Goal: Information Seeking & Learning: Learn about a topic

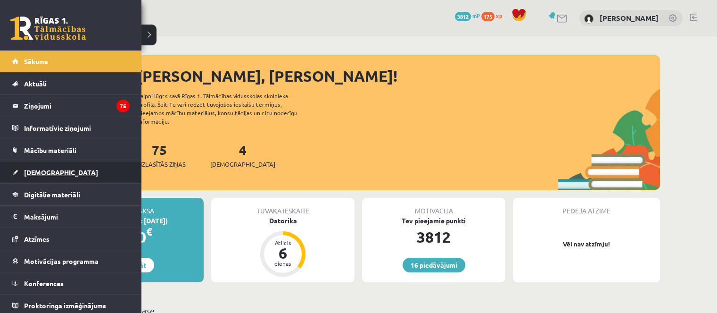
click at [23, 169] on link "[DEMOGRAPHIC_DATA]" at bounding box center [70, 172] width 117 height 22
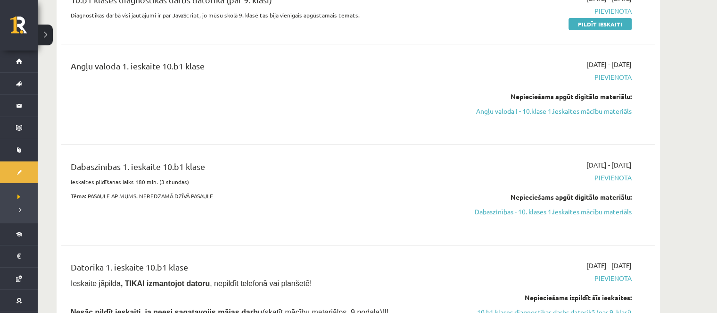
scroll to position [189, 0]
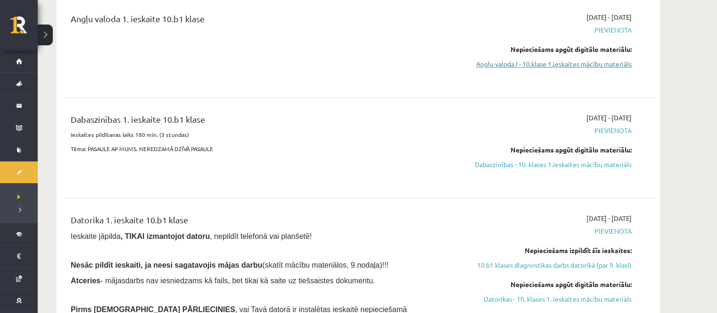
click at [500, 62] on link "Angļu valoda I - 10.klase 1.ieskaites mācību materiāls" at bounding box center [543, 64] width 178 height 10
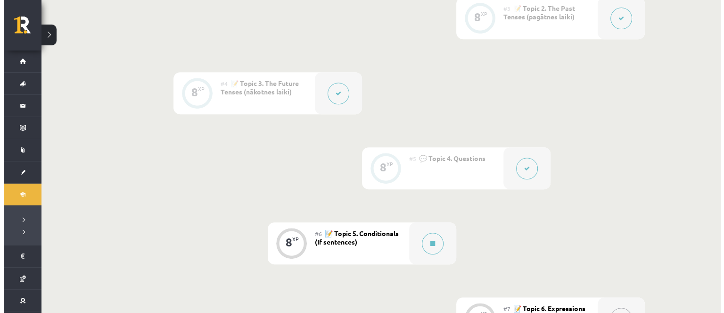
scroll to position [474, 0]
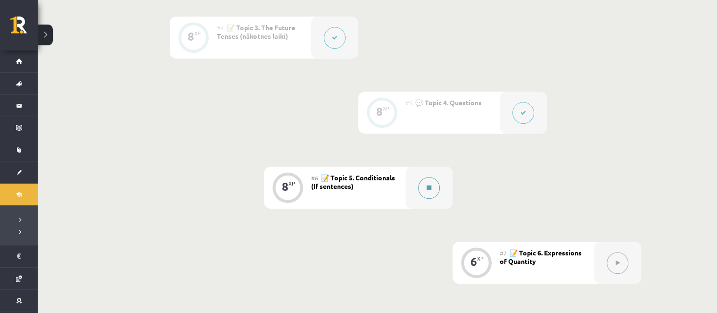
click at [424, 183] on button at bounding box center [429, 188] width 22 height 22
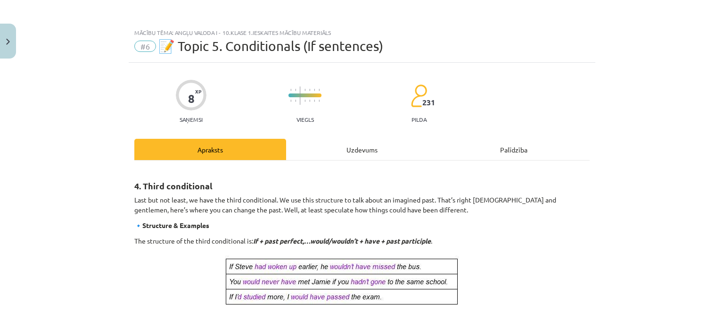
click at [378, 154] on div "Uzdevums" at bounding box center [362, 149] width 152 height 21
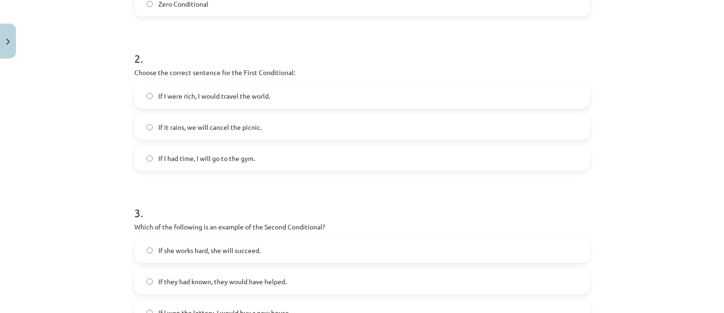
scroll to position [24, 0]
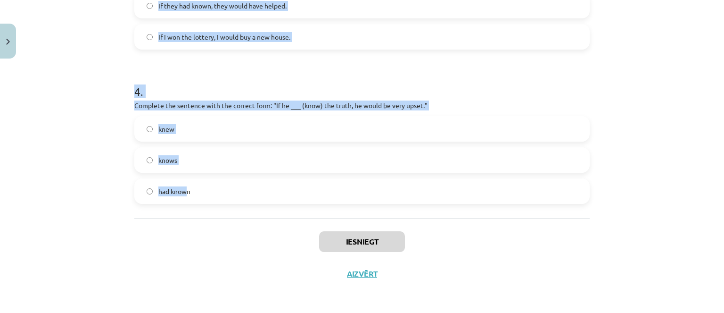
drag, startPoint x: 128, startPoint y: 185, endPoint x: 183, endPoint y: 205, distance: 58.6
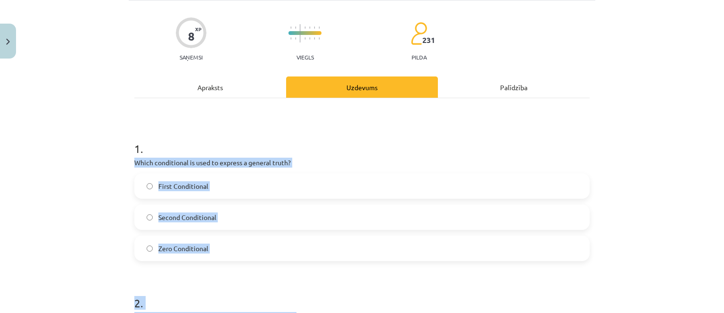
scroll to position [0, 0]
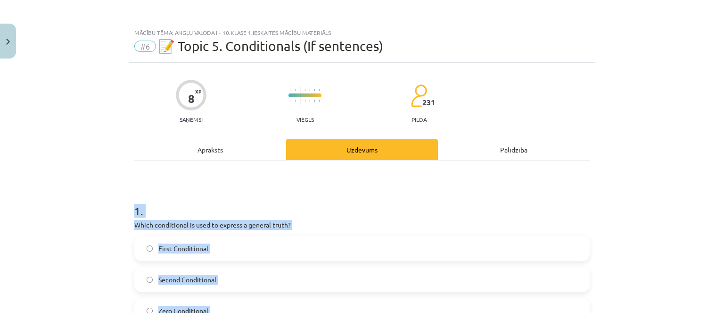
drag, startPoint x: 187, startPoint y: 194, endPoint x: 131, endPoint y: 200, distance: 56.9
copy form "1 . Which conditional is used to express a general truth? First Conditional Sec…"
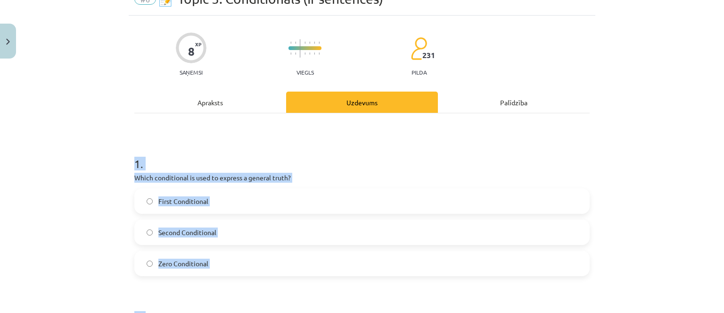
click at [183, 260] on span "Zero Conditional" at bounding box center [183, 263] width 50 height 10
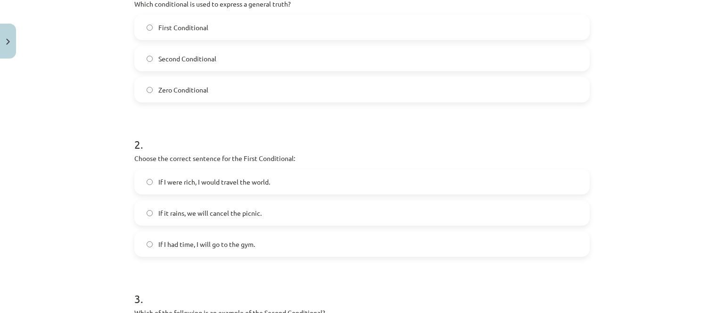
scroll to position [236, 0]
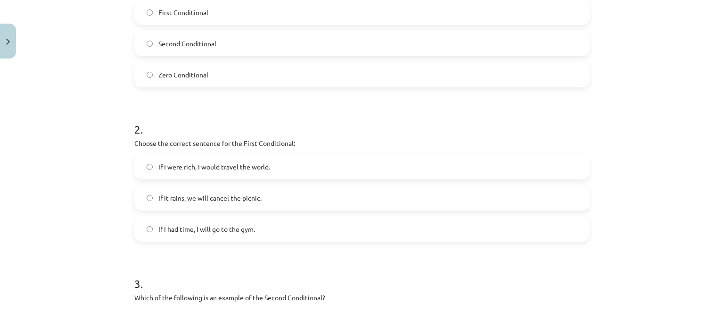
click at [179, 192] on label "If it rains, we will cancel the picnic." at bounding box center [362, 198] width 454 height 24
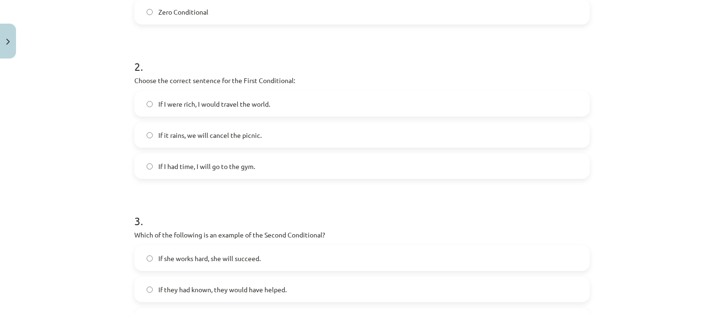
scroll to position [377, 0]
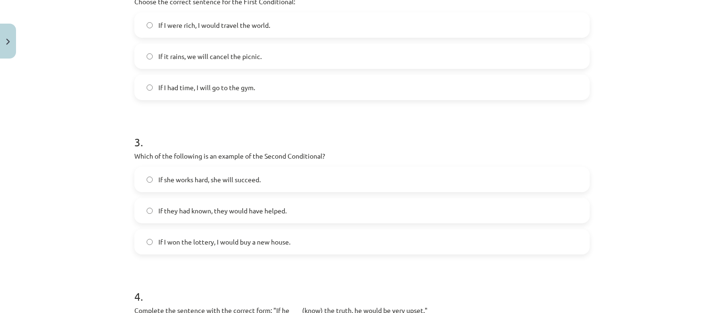
click at [199, 250] on label "If I won the lottery, I would buy a new house." at bounding box center [362, 242] width 454 height 24
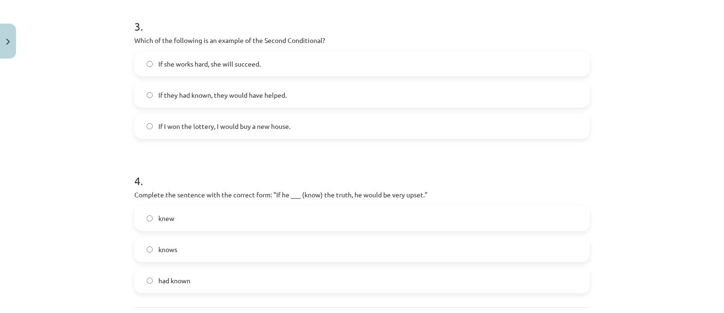
scroll to position [566, 0]
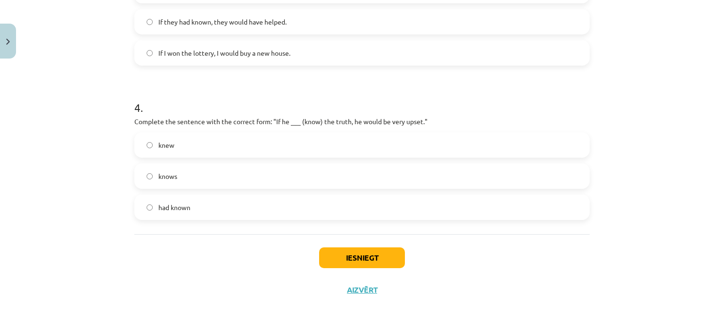
click at [187, 141] on label "knew" at bounding box center [362, 145] width 454 height 24
click at [324, 263] on button "Iesniegt" at bounding box center [362, 257] width 86 height 21
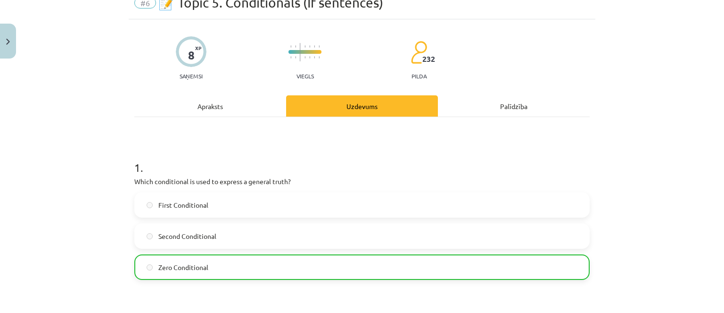
scroll to position [0, 0]
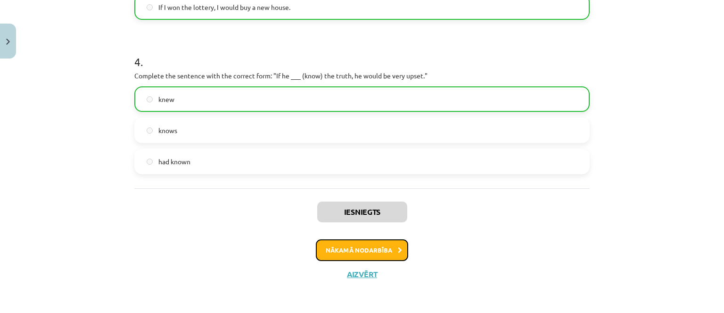
click at [385, 241] on button "Nākamā nodarbība" at bounding box center [362, 250] width 92 height 22
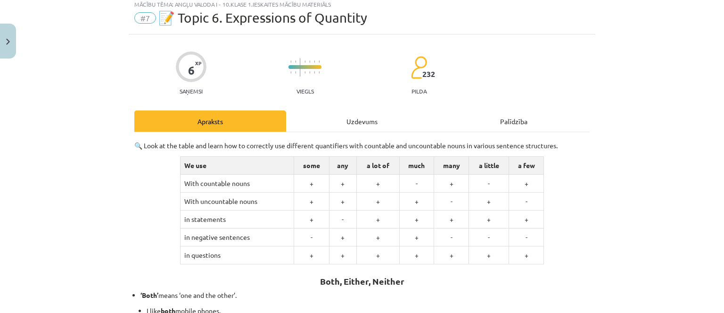
scroll to position [24, 0]
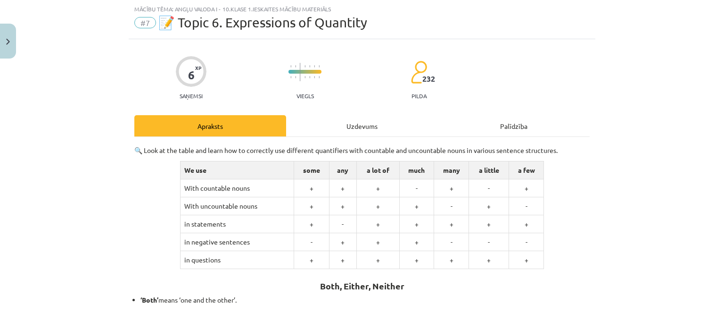
click at [343, 132] on div "Uzdevums" at bounding box center [362, 125] width 152 height 21
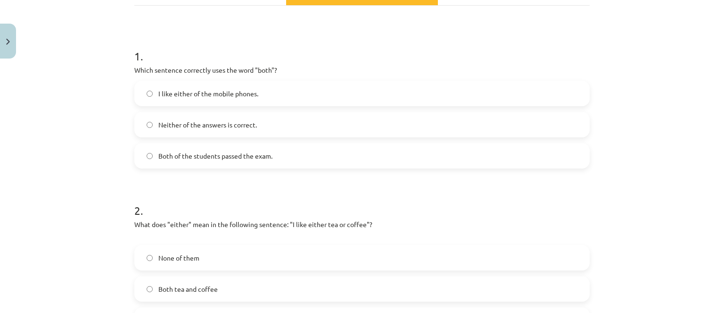
scroll to position [0, 0]
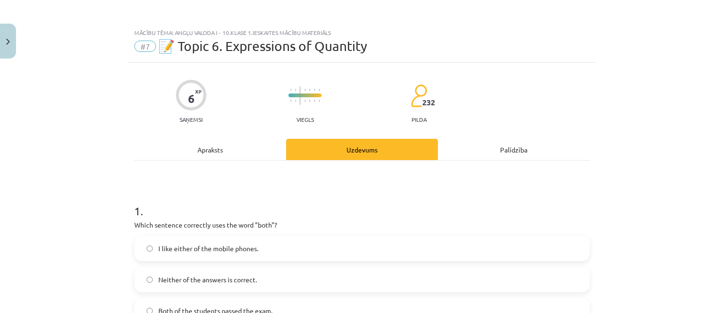
click at [136, 208] on h1 "1 ." at bounding box center [362, 202] width 456 height 29
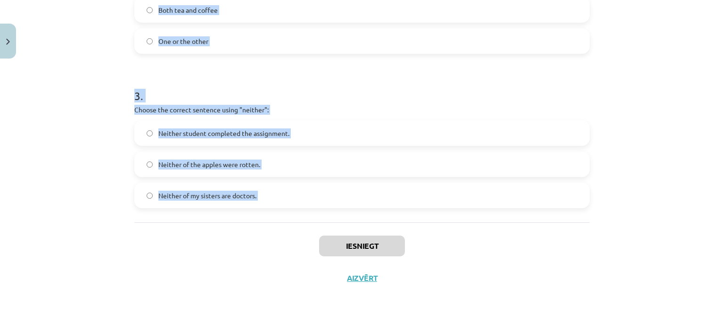
scroll to position [438, 0]
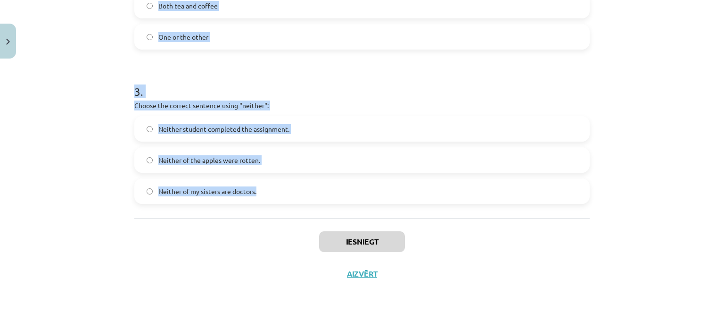
drag, startPoint x: 129, startPoint y: 213, endPoint x: 256, endPoint y: 198, distance: 127.8
copy form "1 . Which sentence correctly uses the word "both"? I like either of the mobile …"
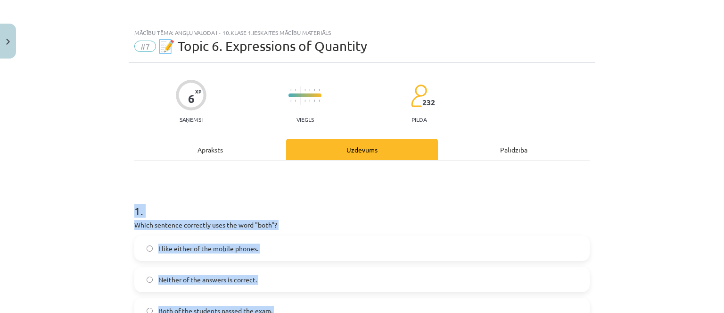
scroll to position [47, 0]
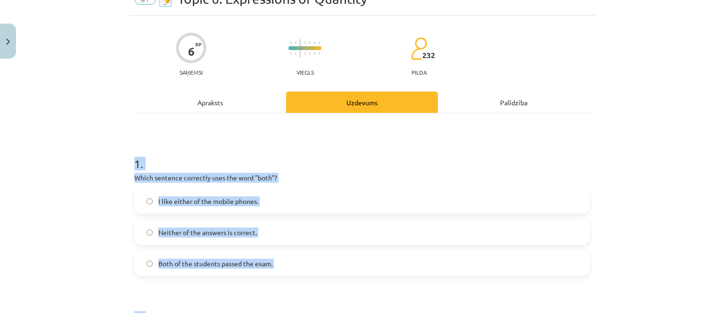
click at [279, 251] on label "Both of the students passed the exam." at bounding box center [362, 263] width 454 height 24
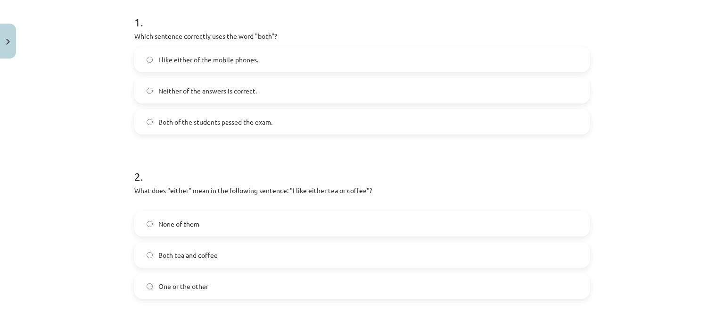
scroll to position [236, 0]
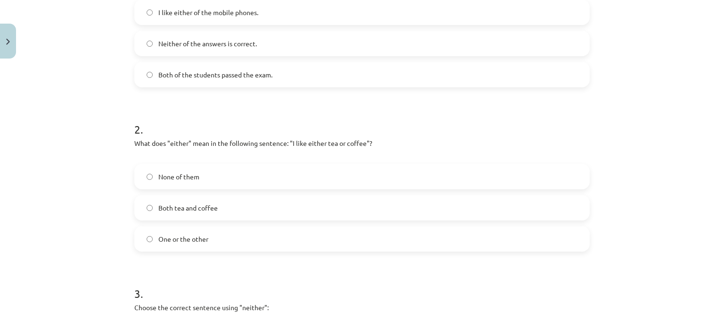
click at [241, 240] on label "One or the other" at bounding box center [362, 239] width 454 height 24
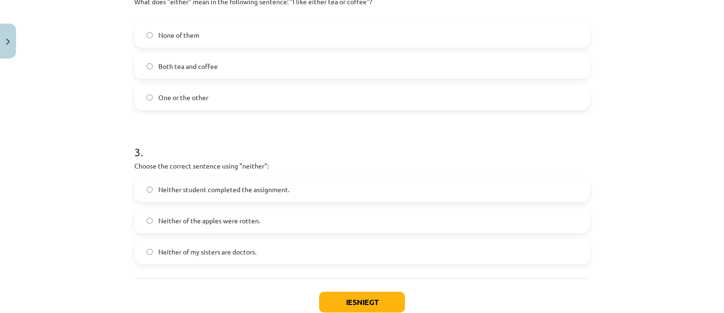
click at [228, 193] on span "Neither student completed the assignment." at bounding box center [223, 189] width 131 height 10
click at [338, 294] on button "Iesniegt" at bounding box center [362, 301] width 86 height 21
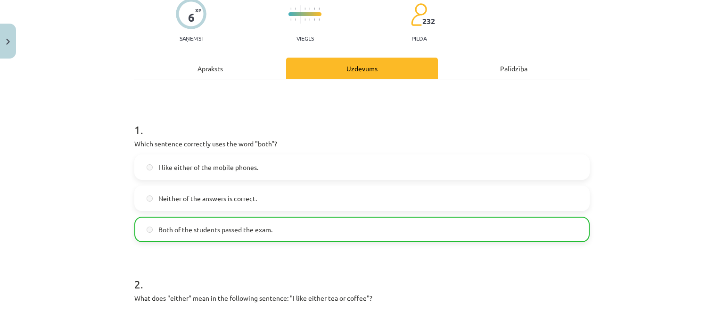
scroll to position [0, 0]
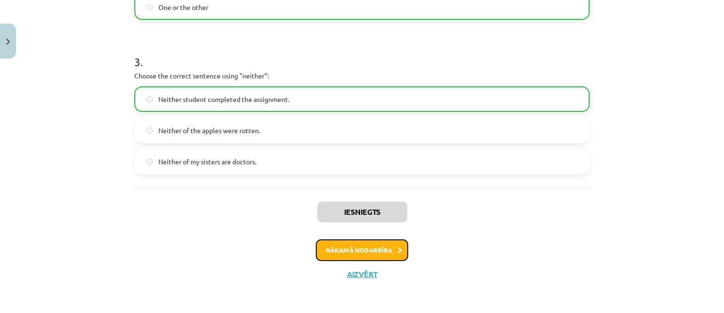
click at [328, 258] on button "Nākamā nodarbība" at bounding box center [362, 250] width 92 height 22
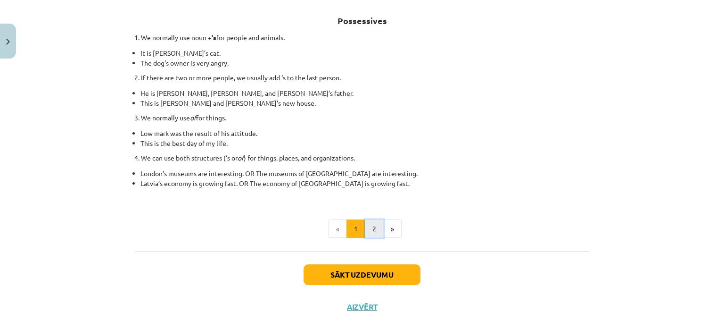
click at [373, 222] on button "2" at bounding box center [374, 228] width 19 height 19
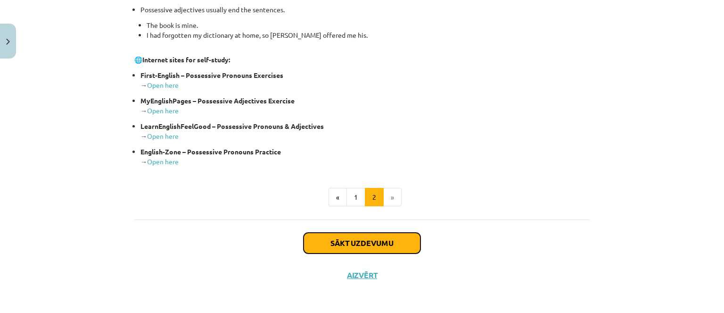
click at [369, 244] on button "Sākt uzdevumu" at bounding box center [362, 243] width 117 height 21
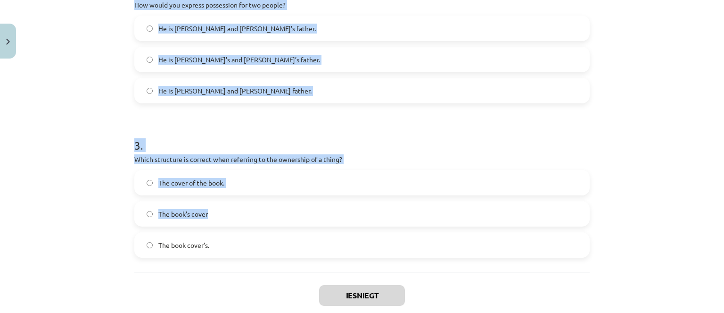
scroll to position [377, 0]
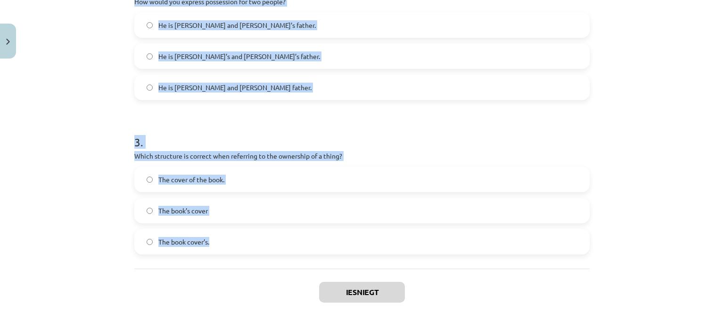
drag, startPoint x: 130, startPoint y: 167, endPoint x: 220, endPoint y: 239, distance: 115.8
click at [224, 239] on div "6 XP Saņemsi Viegls 231 pilda Apraksts Uzdevums Palīdzība 1 . Which sentence co…" at bounding box center [362, 12] width 467 height 655
copy form "1 . Which sentence correctly shows possession for a single person? It is Jane’s…"
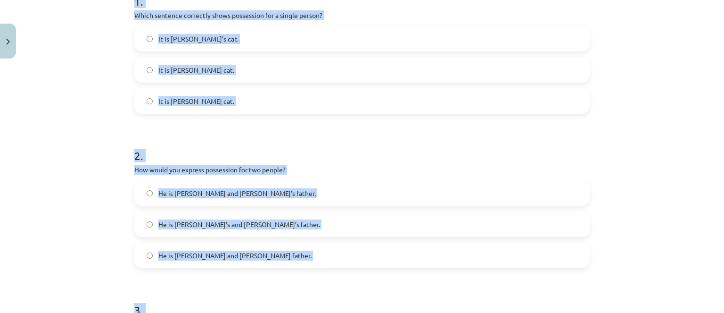
scroll to position [141, 0]
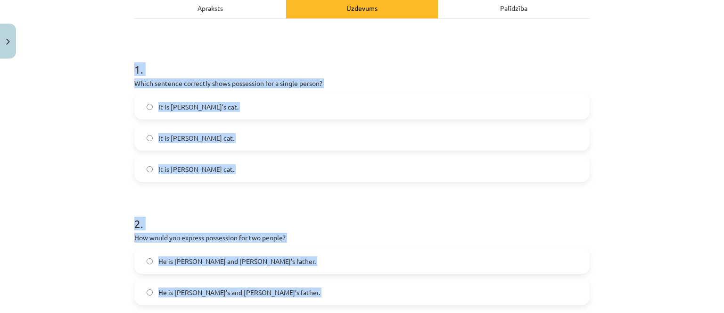
click at [231, 115] on label "It is Jane’s cat." at bounding box center [362, 107] width 454 height 24
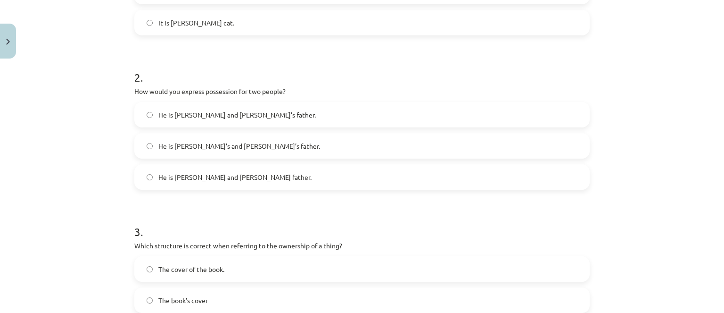
scroll to position [189, 0]
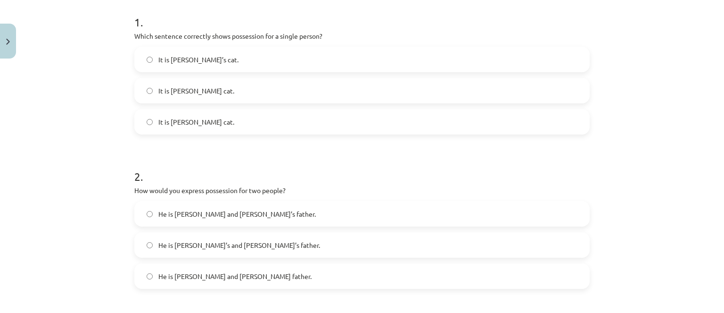
click at [187, 125] on span "It is Janes’s cat." at bounding box center [196, 122] width 76 height 10
click at [159, 65] on label "It is Jane’s cat." at bounding box center [362, 60] width 454 height 24
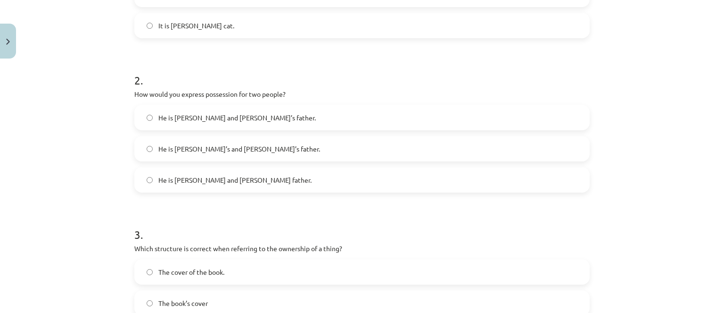
scroll to position [283, 0]
click at [213, 120] on span "He is Alice and James’s father." at bounding box center [237, 120] width 158 height 10
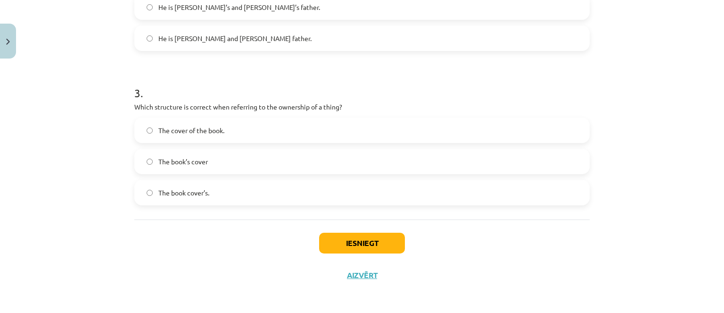
scroll to position [428, 0]
click at [179, 133] on span "The cover of the book." at bounding box center [191, 129] width 66 height 10
click at [324, 236] on button "Iesniegt" at bounding box center [362, 241] width 86 height 21
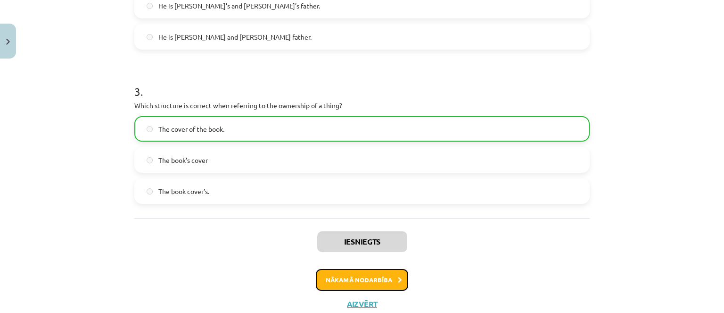
click at [349, 271] on button "Nākamā nodarbība" at bounding box center [362, 280] width 92 height 22
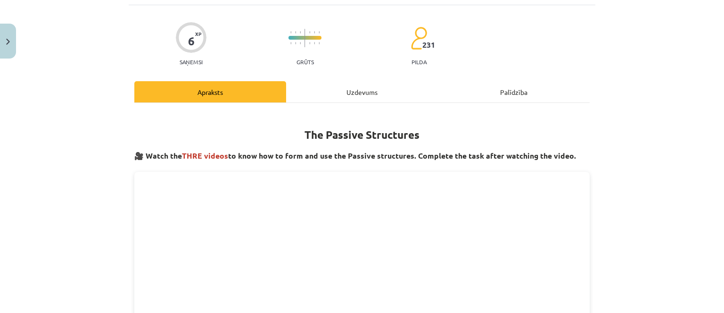
scroll to position [0, 0]
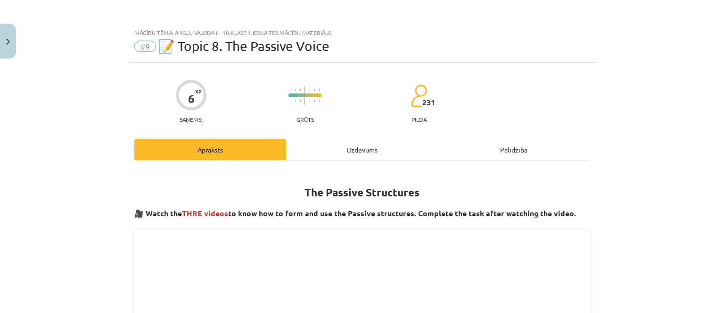
click at [331, 149] on div "Uzdevums" at bounding box center [362, 149] width 152 height 21
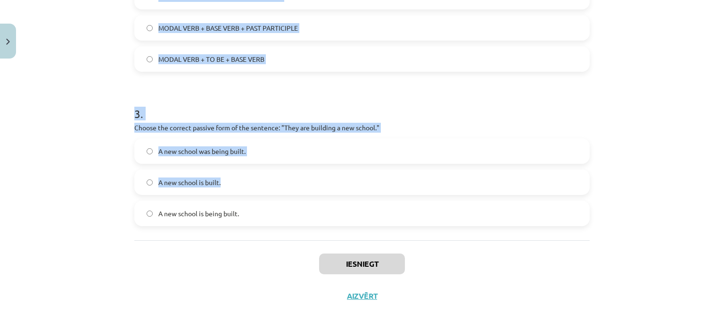
scroll to position [428, 0]
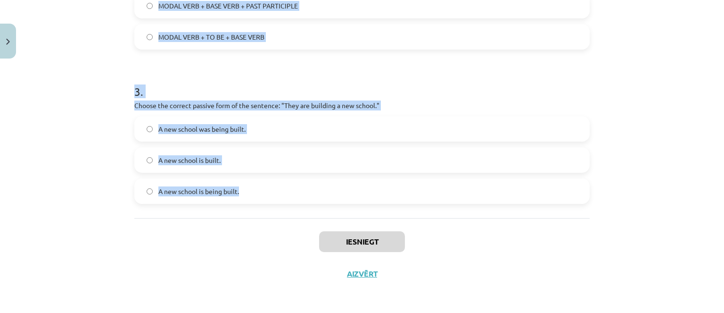
drag, startPoint x: 130, startPoint y: 111, endPoint x: 239, endPoint y: 190, distance: 134.3
copy form "1 . Which of the following sentences is in the passive voice? The letter was wr…"
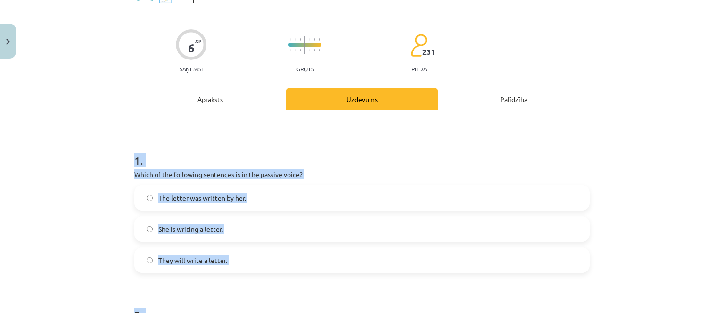
click at [277, 188] on label "The letter was written by her." at bounding box center [362, 198] width 454 height 24
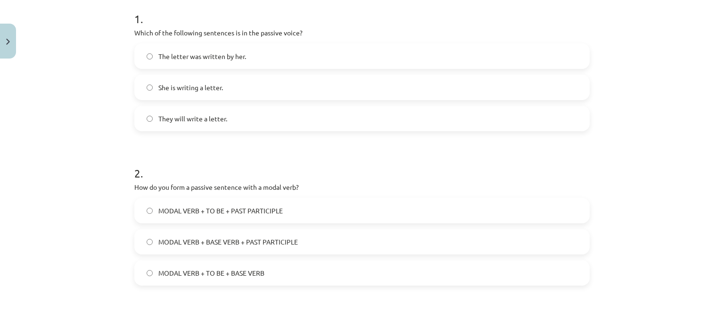
scroll to position [239, 0]
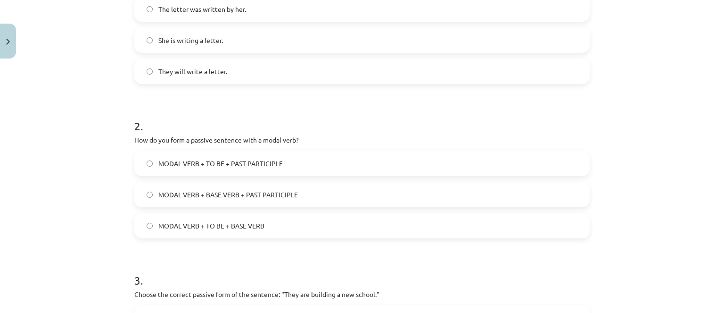
click at [232, 171] on label "MODAL VERB + TO BE + PAST PARTICIPLE" at bounding box center [362, 163] width 454 height 24
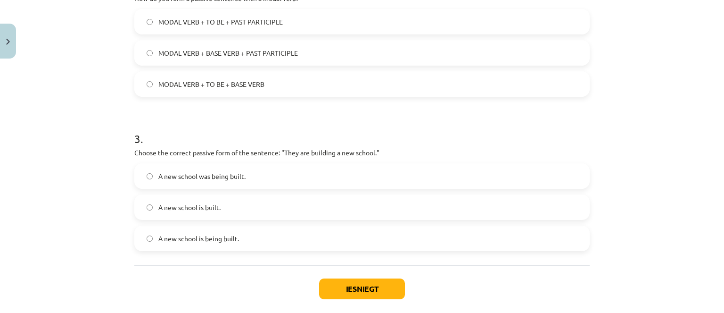
click at [279, 243] on label "A new school is being built." at bounding box center [362, 238] width 454 height 24
click at [343, 275] on div "Iesniegt Aizvērt" at bounding box center [362, 298] width 456 height 66
click at [347, 290] on button "Iesniegt" at bounding box center [362, 288] width 86 height 21
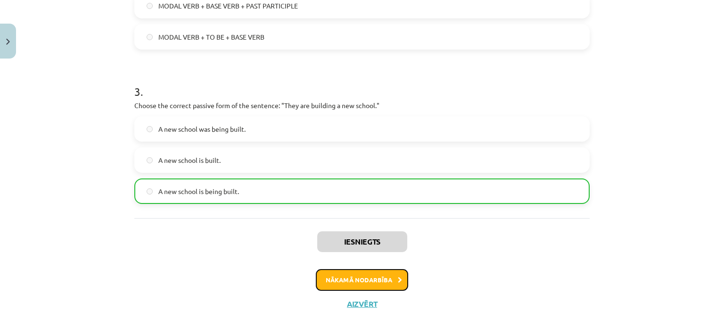
click at [372, 279] on button "Nākamā nodarbība" at bounding box center [362, 280] width 92 height 22
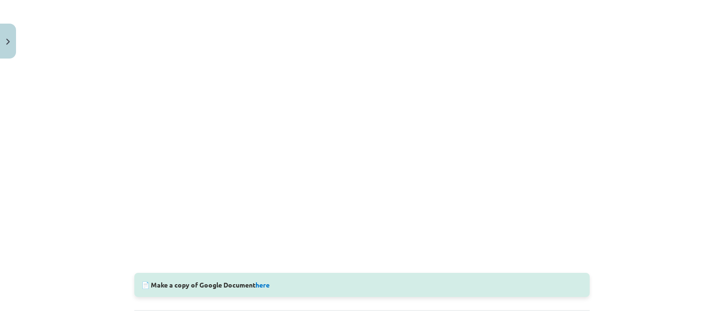
scroll to position [232, 0]
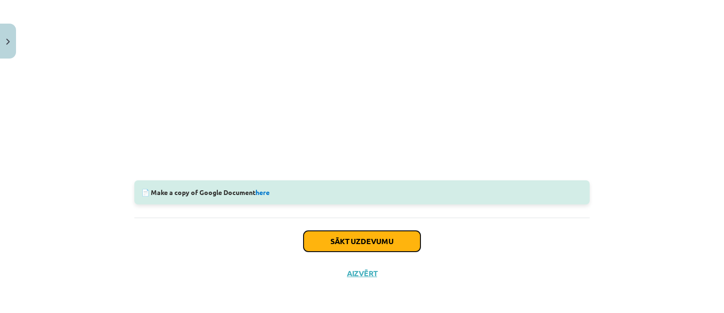
click at [314, 241] on button "Sākt uzdevumu" at bounding box center [362, 241] width 117 height 21
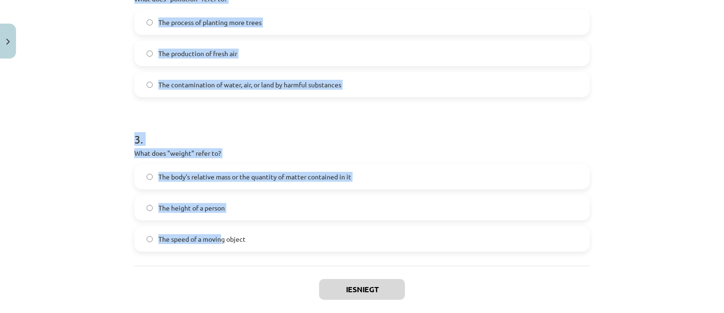
scroll to position [428, 0]
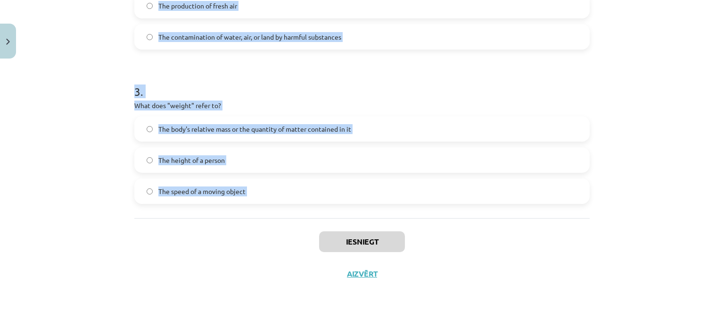
drag, startPoint x: 131, startPoint y: 208, endPoint x: 231, endPoint y: 234, distance: 102.8
copy form "1 . What does "sustainable" mean? Methods that do not deplete or destroy natura…"
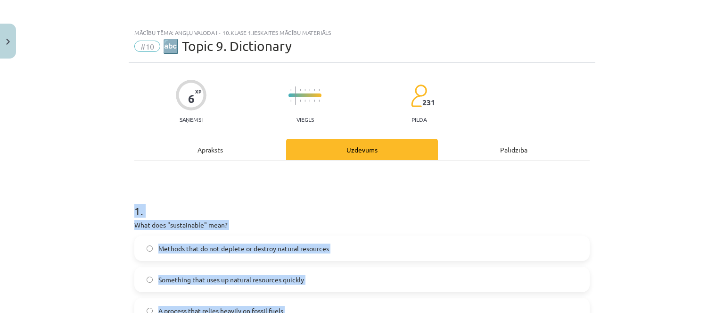
scroll to position [47, 0]
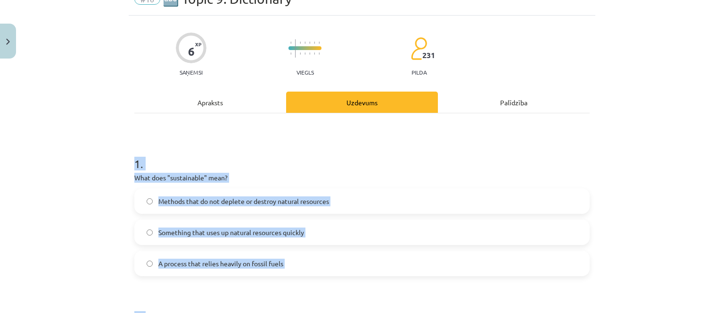
click at [226, 206] on label "Methods that do not deplete or destroy natural resources" at bounding box center [362, 201] width 454 height 24
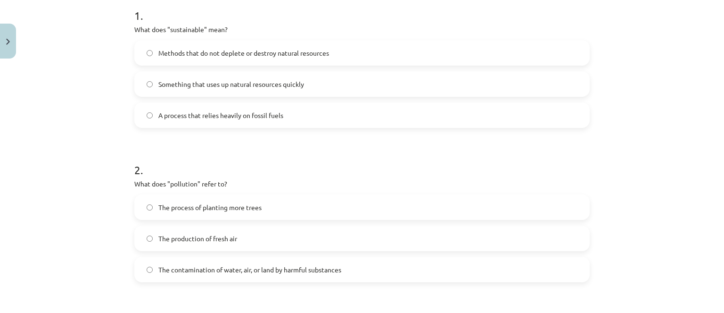
scroll to position [236, 0]
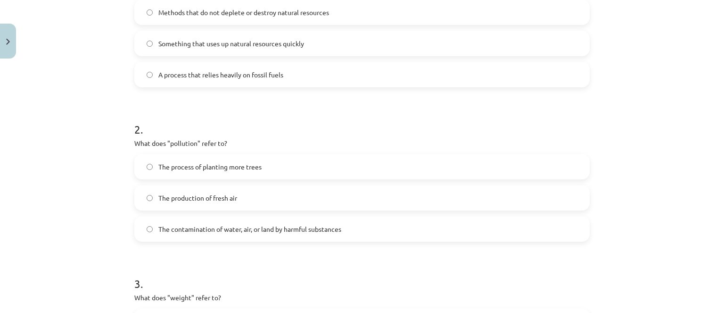
click at [242, 243] on form "1 . What does "sustainable" mean? Methods that do not deplete or destroy natura…" at bounding box center [362, 174] width 456 height 444
click at [240, 237] on label "The contamination of water, air, or land by harmful substances" at bounding box center [362, 229] width 454 height 24
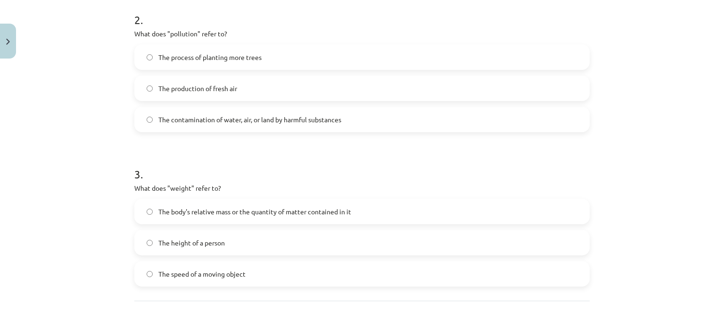
scroll to position [428, 0]
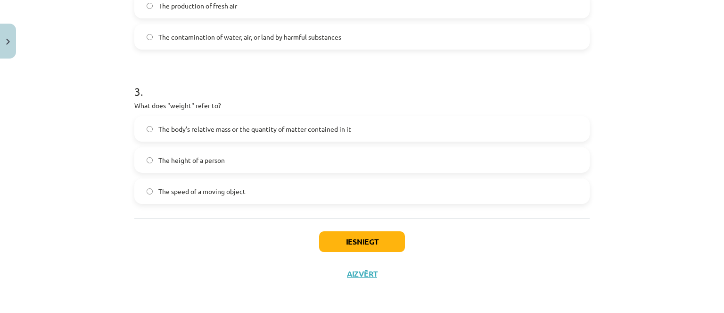
click at [276, 132] on span "The body's relative mass or the quantity of matter contained in it" at bounding box center [254, 129] width 193 height 10
click at [348, 240] on button "Iesniegt" at bounding box center [362, 241] width 86 height 21
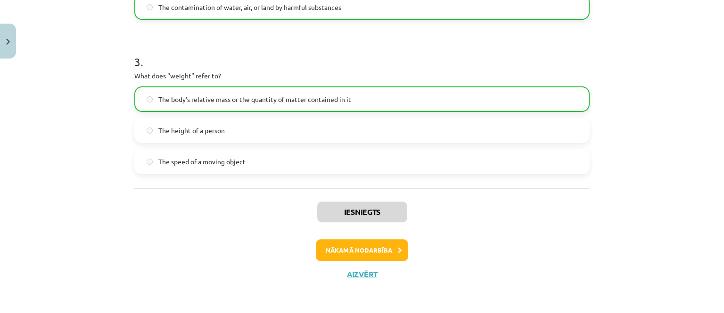
click at [352, 233] on div "Iesniegts Nākamā nodarbība Aizvērt" at bounding box center [362, 236] width 456 height 96
click at [352, 247] on button "Nākamā nodarbība" at bounding box center [362, 250] width 92 height 22
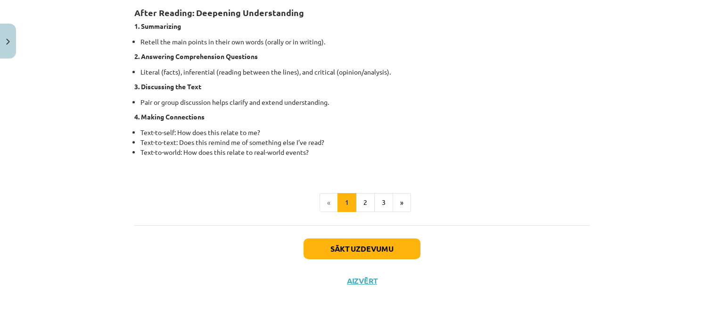
scroll to position [776, 0]
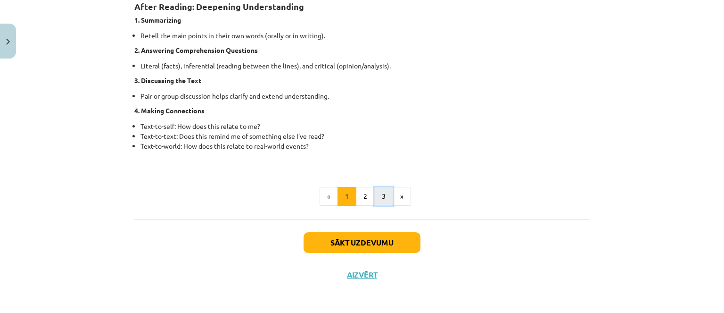
click at [374, 204] on button "3" at bounding box center [383, 196] width 19 height 19
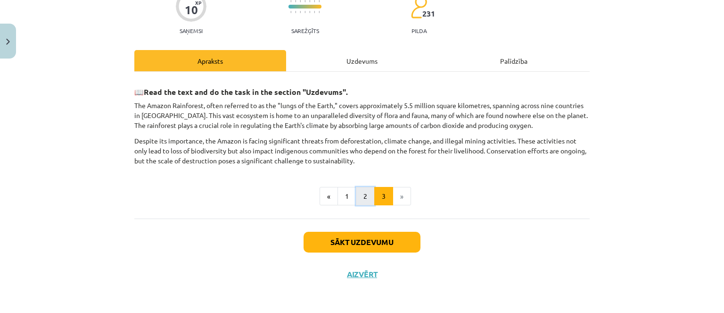
click at [368, 202] on button "2" at bounding box center [365, 196] width 19 height 19
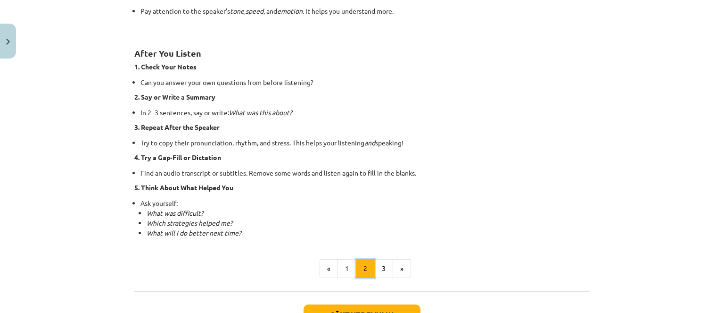
scroll to position [702, 0]
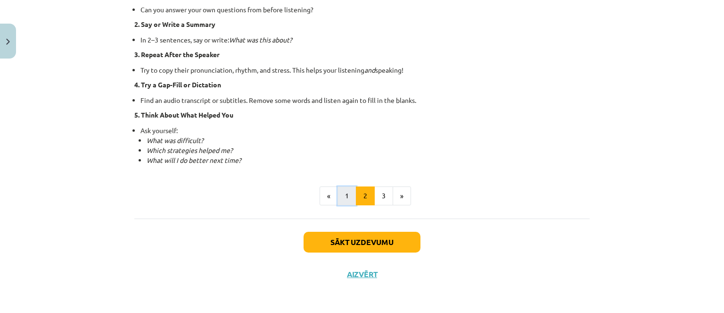
click at [345, 196] on button "1" at bounding box center [347, 195] width 19 height 19
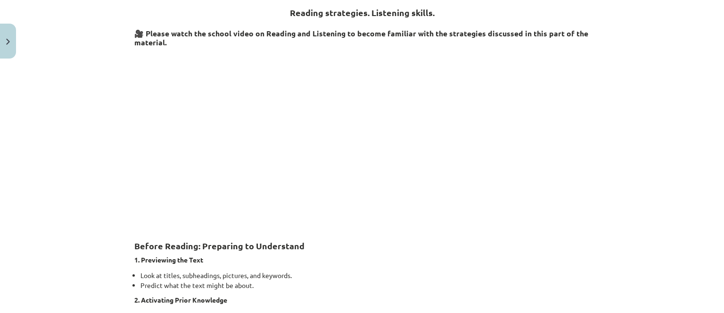
scroll to position [168, 0]
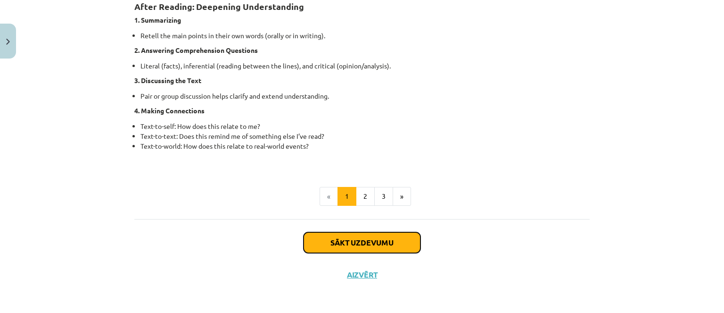
click at [346, 247] on button "Sākt uzdevumu" at bounding box center [362, 242] width 117 height 21
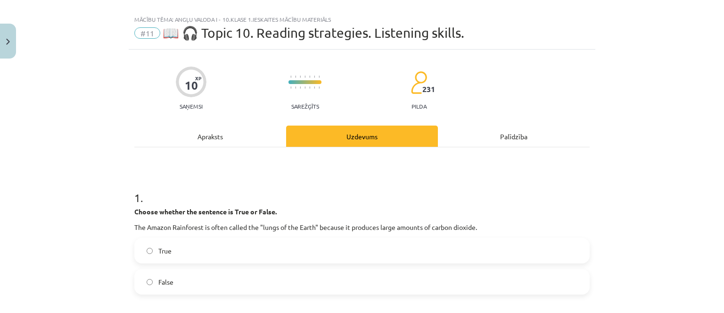
scroll to position [0, 0]
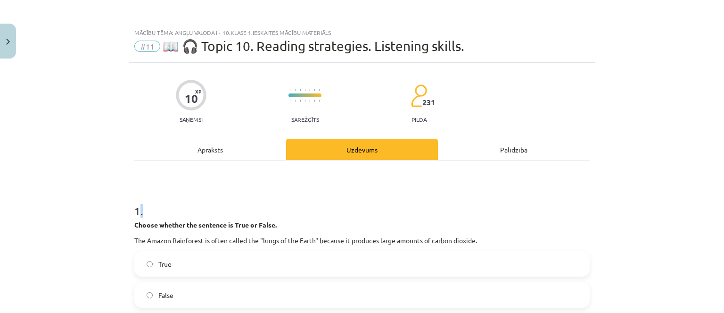
drag, startPoint x: 134, startPoint y: 206, endPoint x: 151, endPoint y: 216, distance: 19.9
click at [151, 216] on h1 "1 ." at bounding box center [362, 202] width 456 height 29
click at [149, 211] on h1 "1 ." at bounding box center [362, 202] width 456 height 29
